Goal: Task Accomplishment & Management: Use online tool/utility

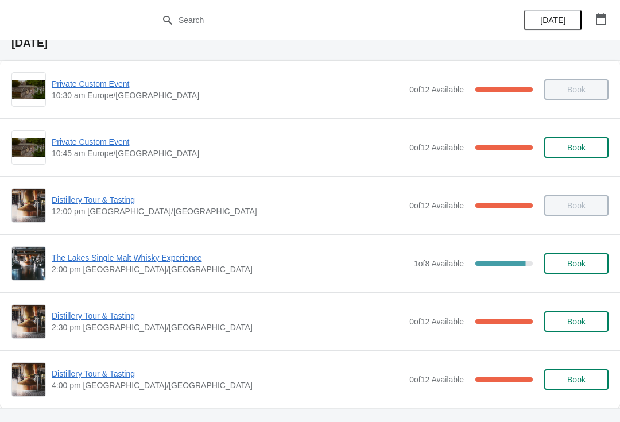
scroll to position [47, 0]
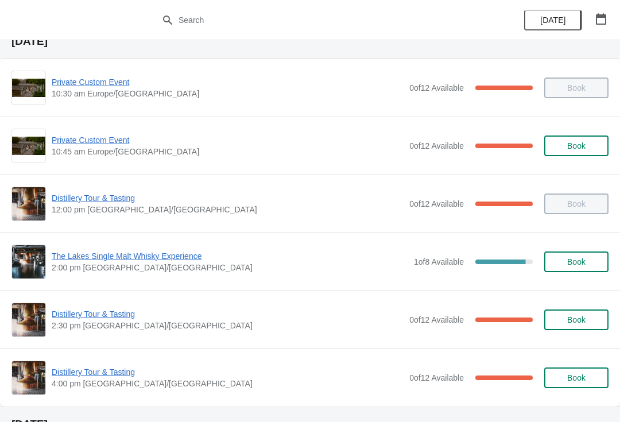
click at [136, 259] on span "The Lakes Single Malt Whisky Experience" at bounding box center [230, 255] width 357 height 11
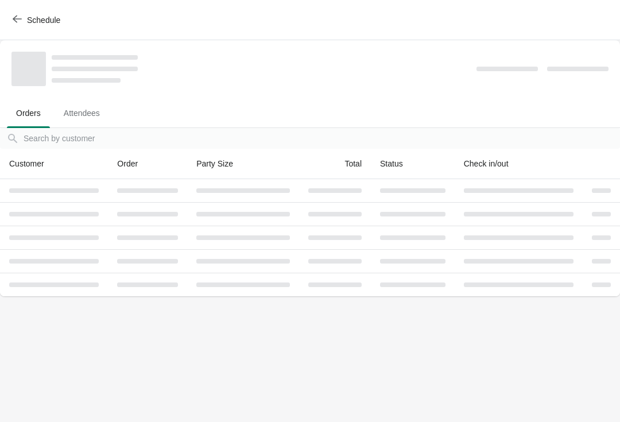
scroll to position [0, 0]
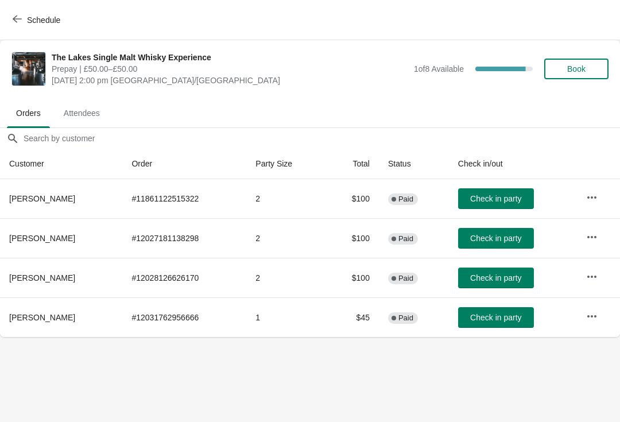
click at [516, 308] on button "Check in party" at bounding box center [496, 317] width 76 height 21
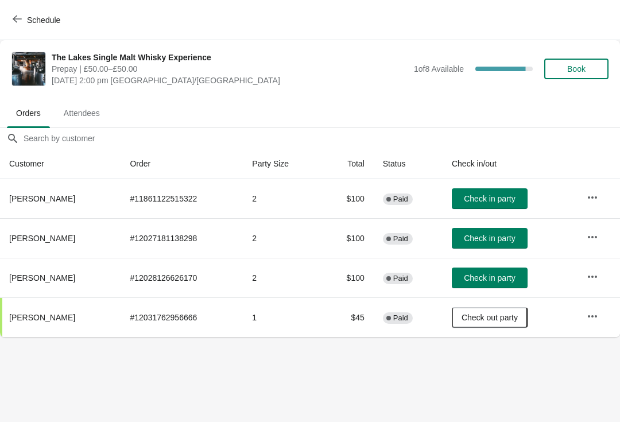
click at [21, 21] on icon "button" at bounding box center [17, 18] width 9 height 9
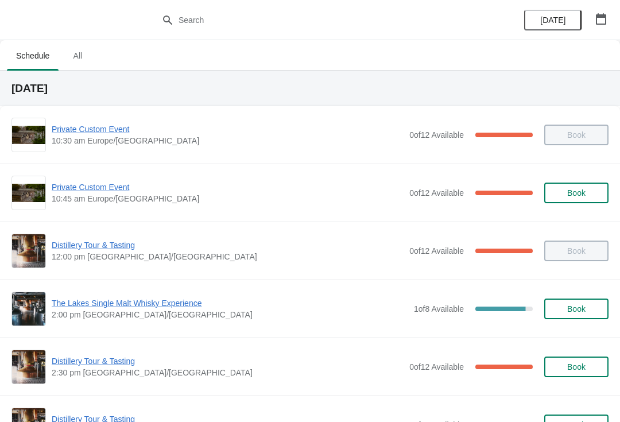
click at [161, 300] on span "The Lakes Single Malt Whisky Experience" at bounding box center [230, 302] width 357 height 11
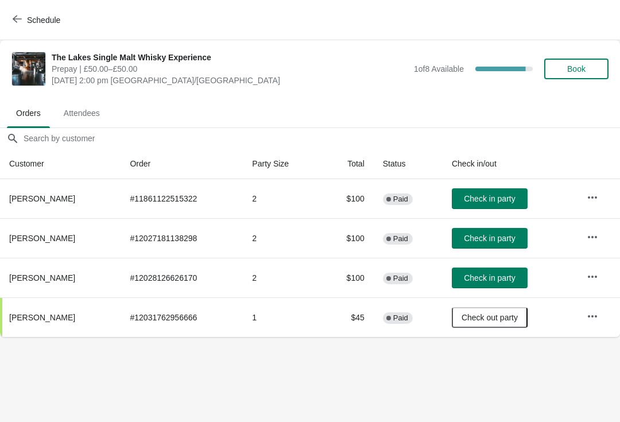
click at [34, 24] on span "Schedule" at bounding box center [43, 20] width 33 height 9
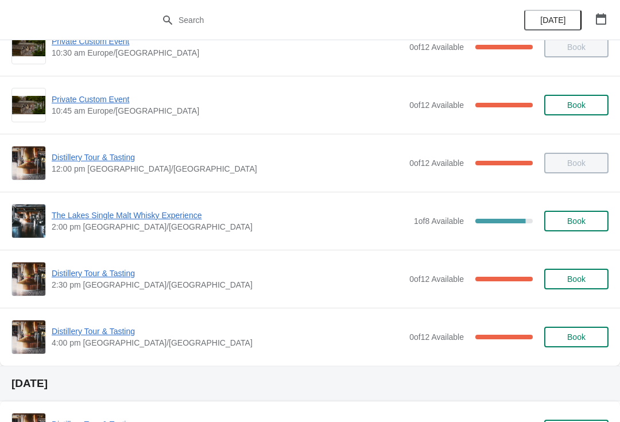
scroll to position [90, 0]
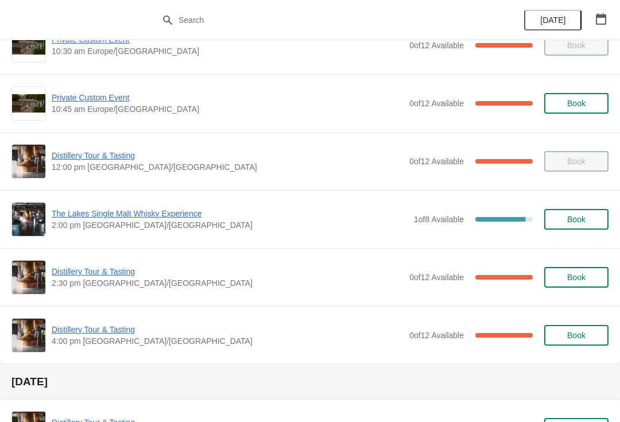
click at [103, 277] on span "Distillery Tour & Tasting" at bounding box center [228, 271] width 352 height 11
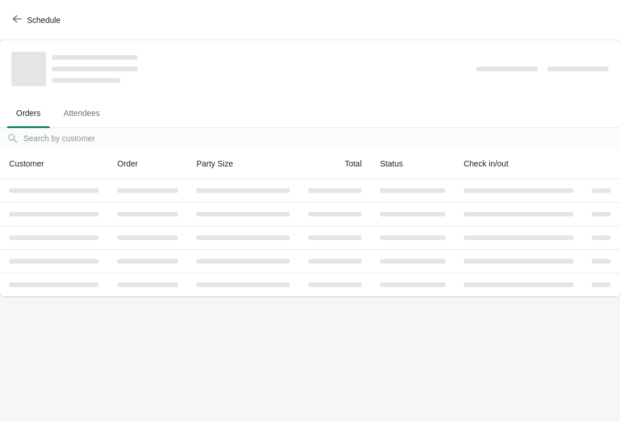
scroll to position [0, 0]
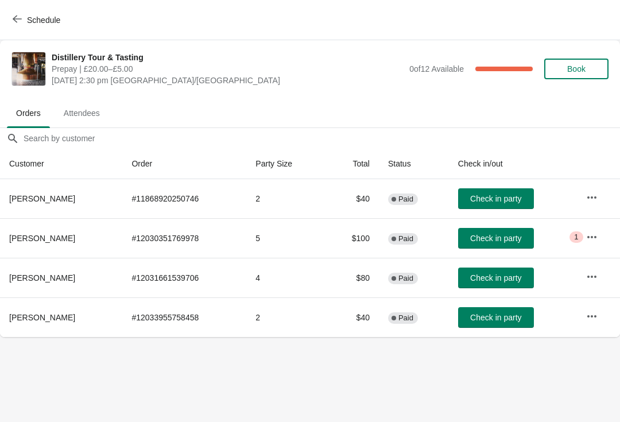
click at [30, 18] on span "Schedule" at bounding box center [43, 20] width 33 height 9
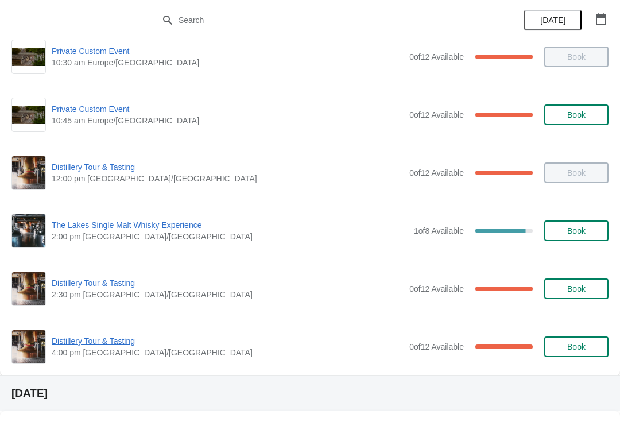
scroll to position [76, 0]
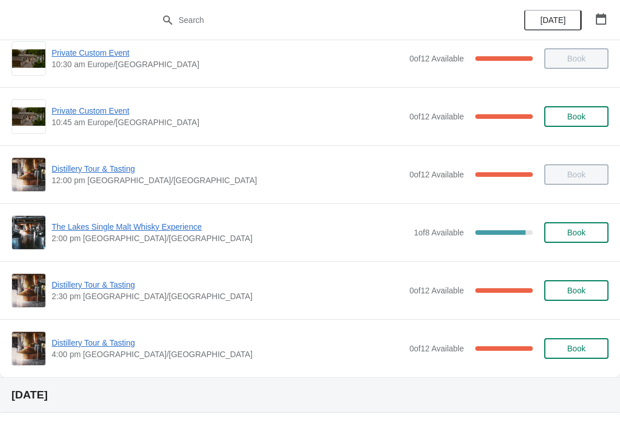
click at [145, 231] on span "The Lakes Single Malt Whisky Experience" at bounding box center [230, 226] width 357 height 11
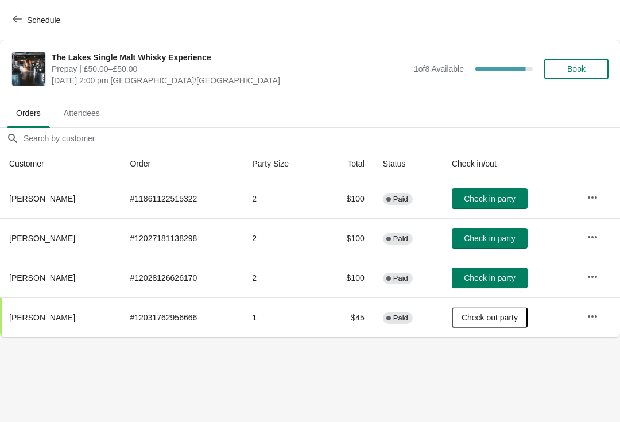
click at [493, 238] on span "Check in party" at bounding box center [489, 238] width 51 height 9
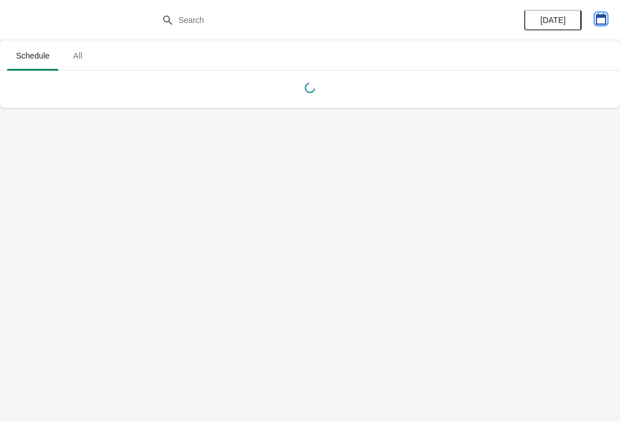
click at [603, 20] on icon "button" at bounding box center [600, 18] width 11 height 11
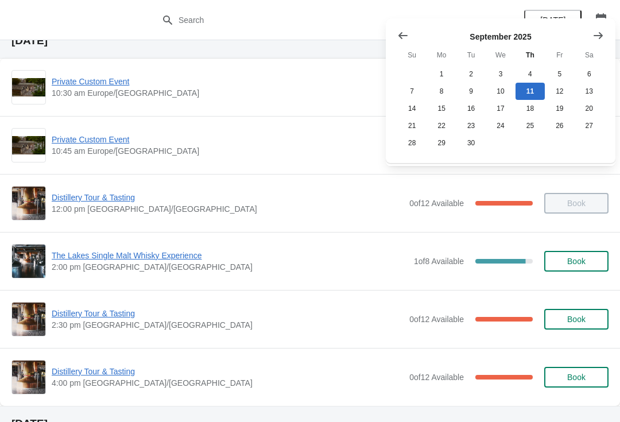
scroll to position [55, 0]
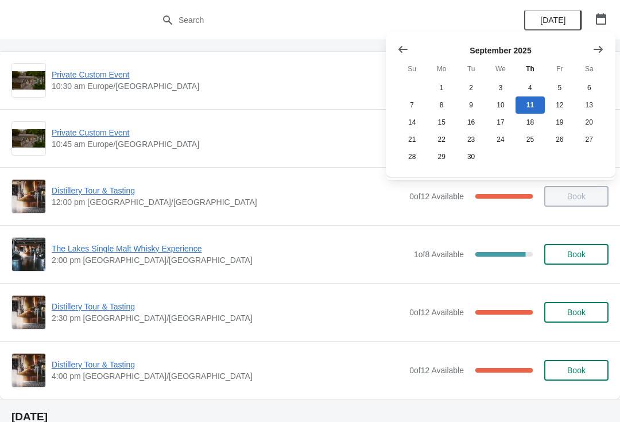
click at [111, 311] on span "Distillery Tour & Tasting" at bounding box center [228, 306] width 352 height 11
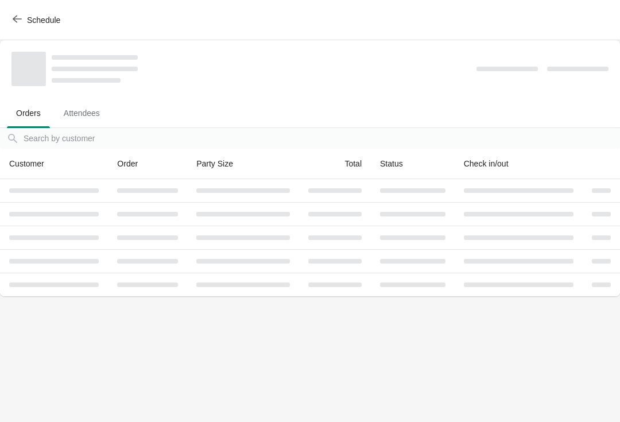
scroll to position [0, 0]
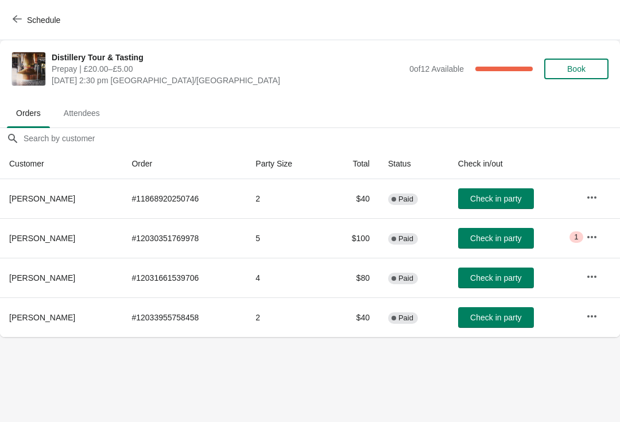
click at [488, 194] on span "Check in party" at bounding box center [495, 198] width 51 height 9
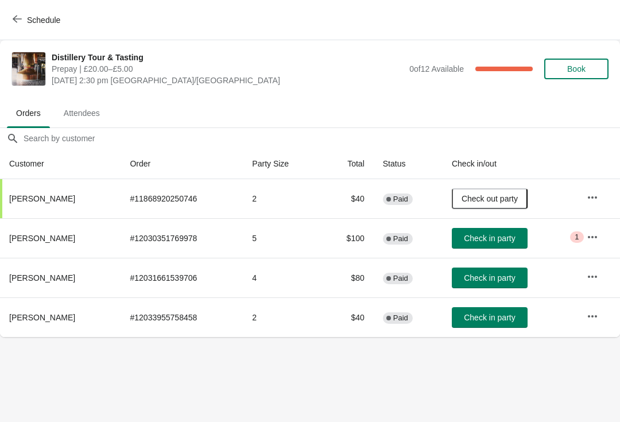
click at [17, 18] on icon "button" at bounding box center [17, 18] width 9 height 9
